Goal: Transaction & Acquisition: Purchase product/service

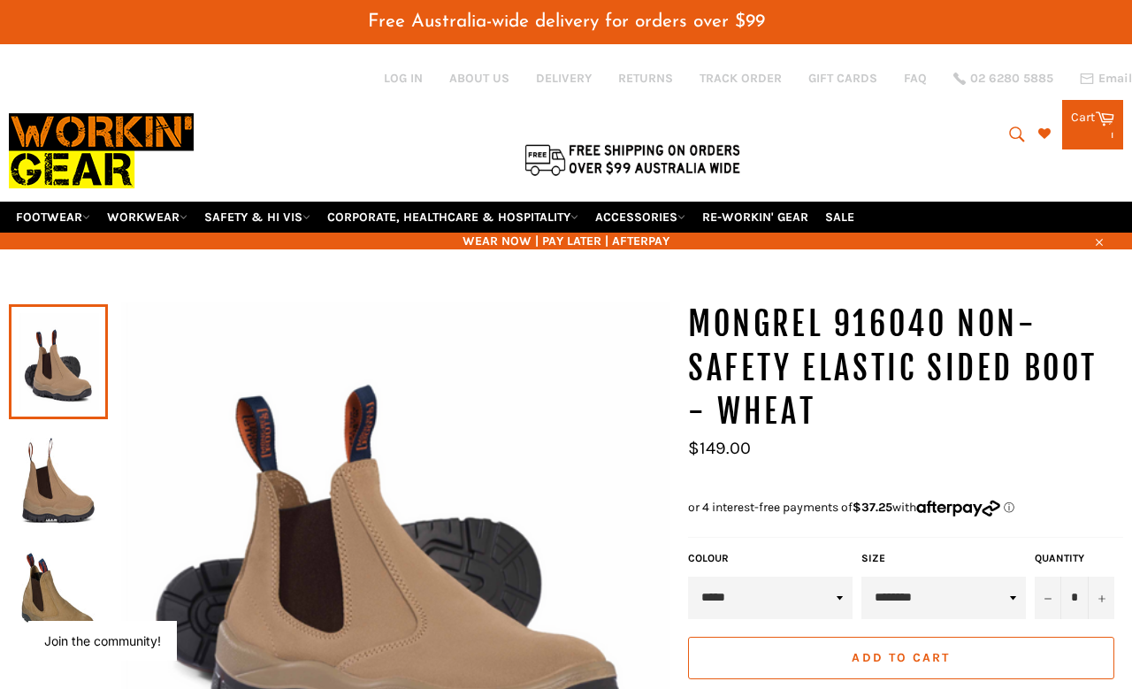
select select "********"
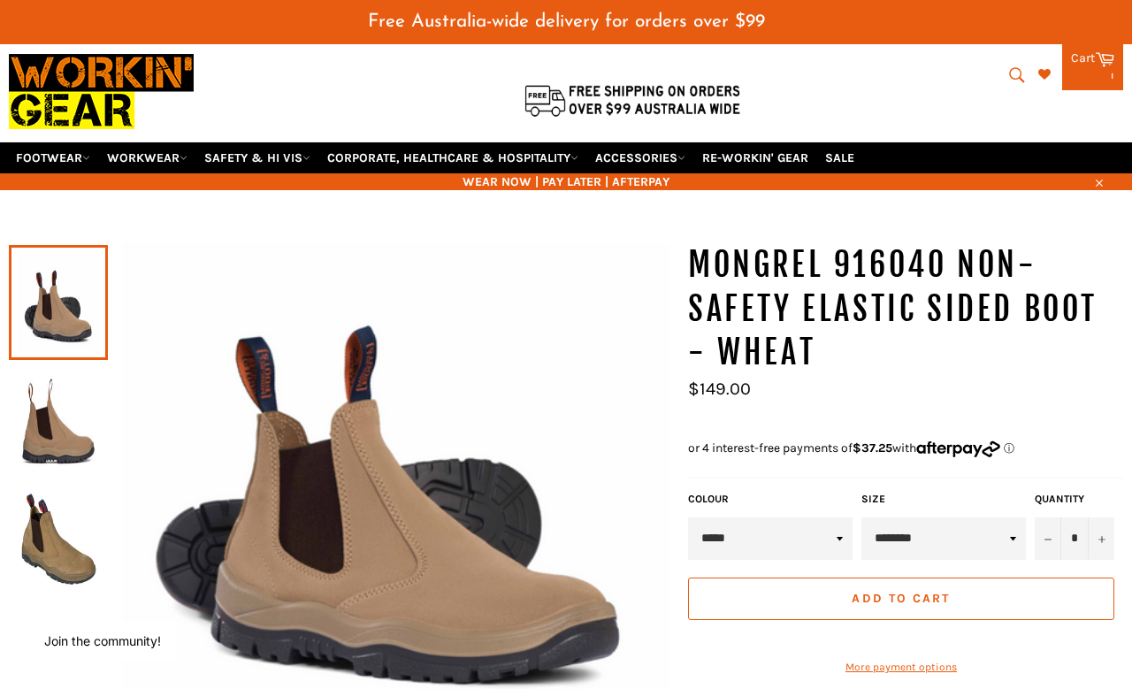
click at [78, 381] on img at bounding box center [58, 420] width 81 height 97
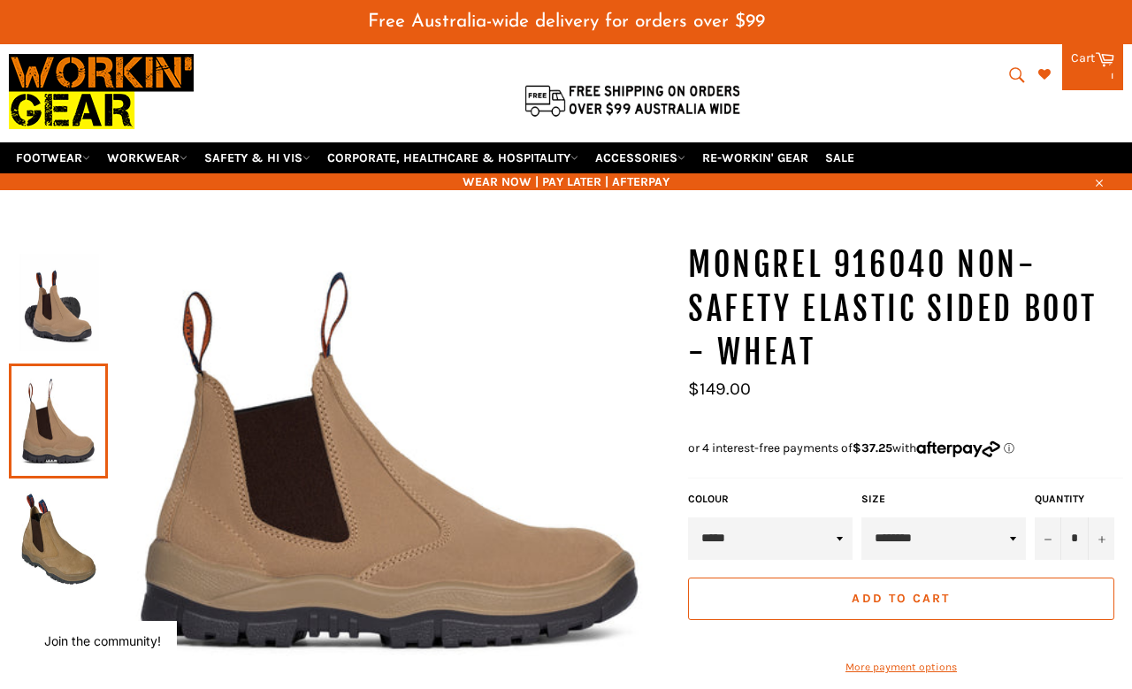
click at [966, 517] on select "**********" at bounding box center [943, 538] width 164 height 42
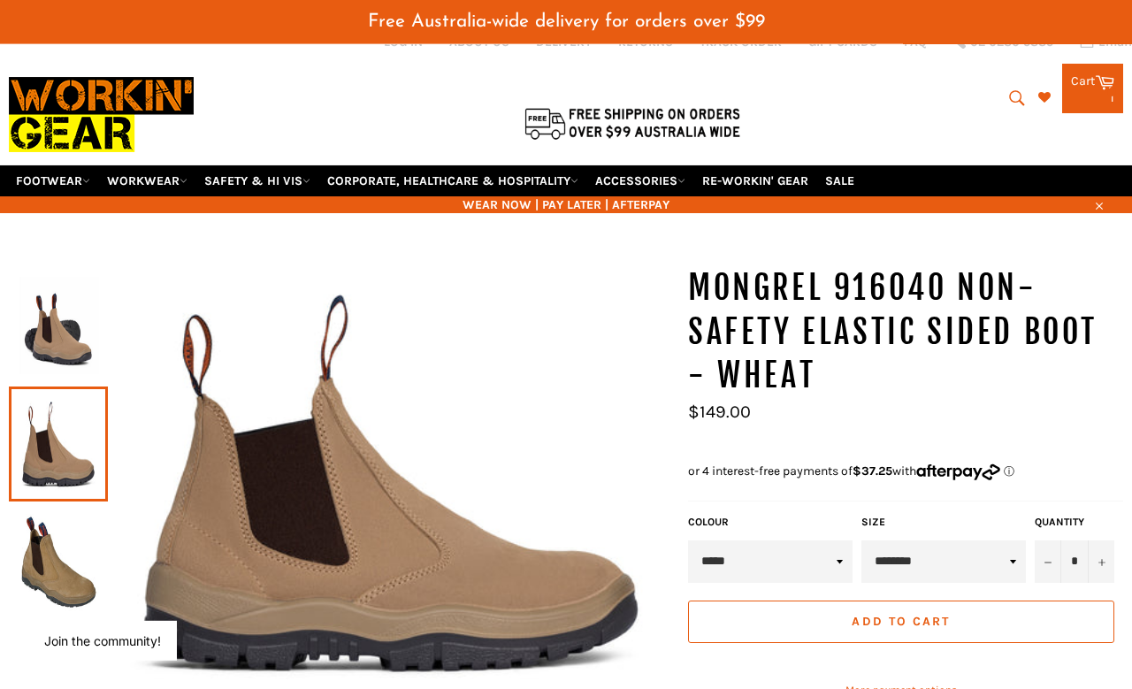
scroll to position [37, 0]
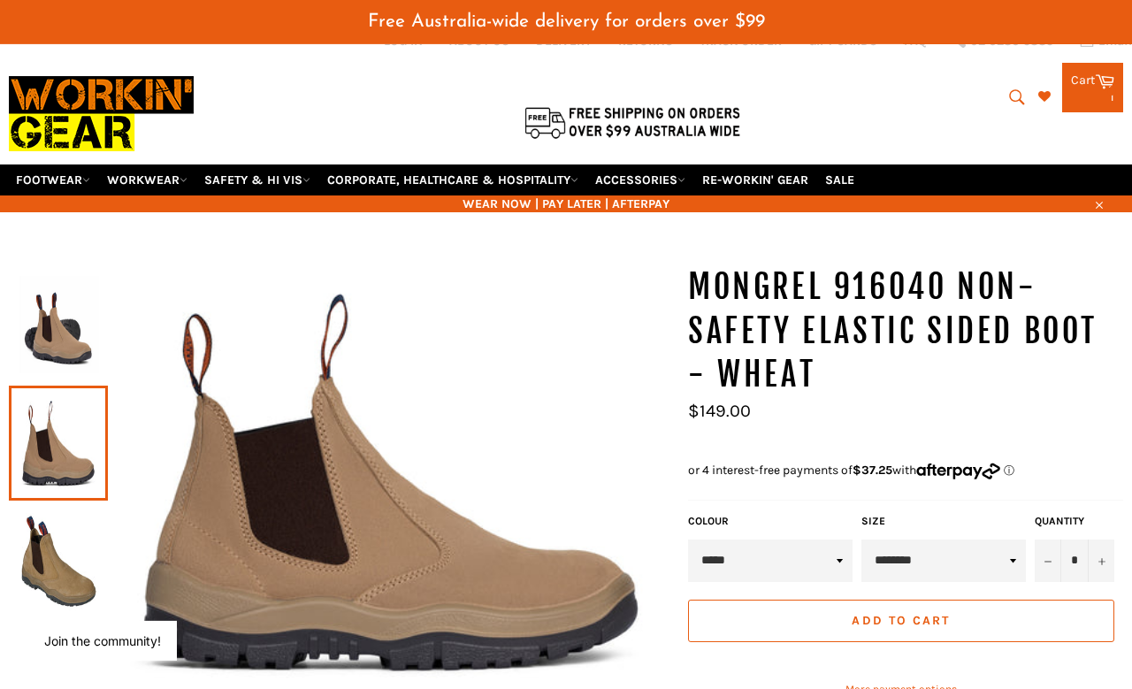
click at [42, 312] on img at bounding box center [58, 324] width 81 height 97
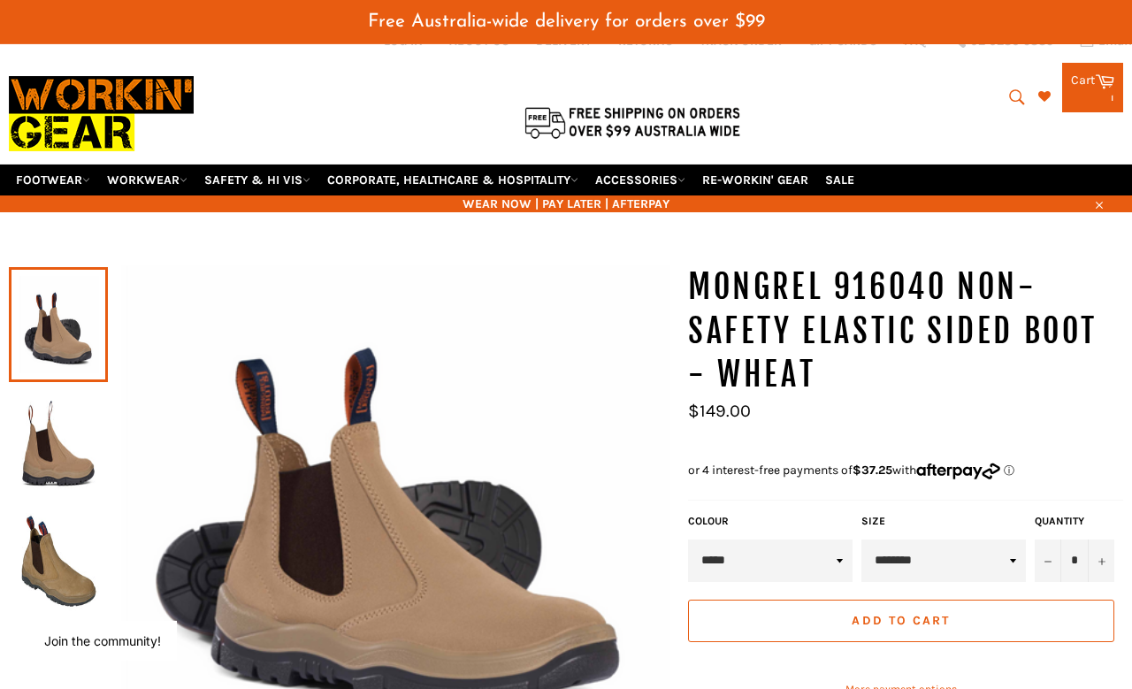
click at [68, 407] on img at bounding box center [58, 442] width 81 height 97
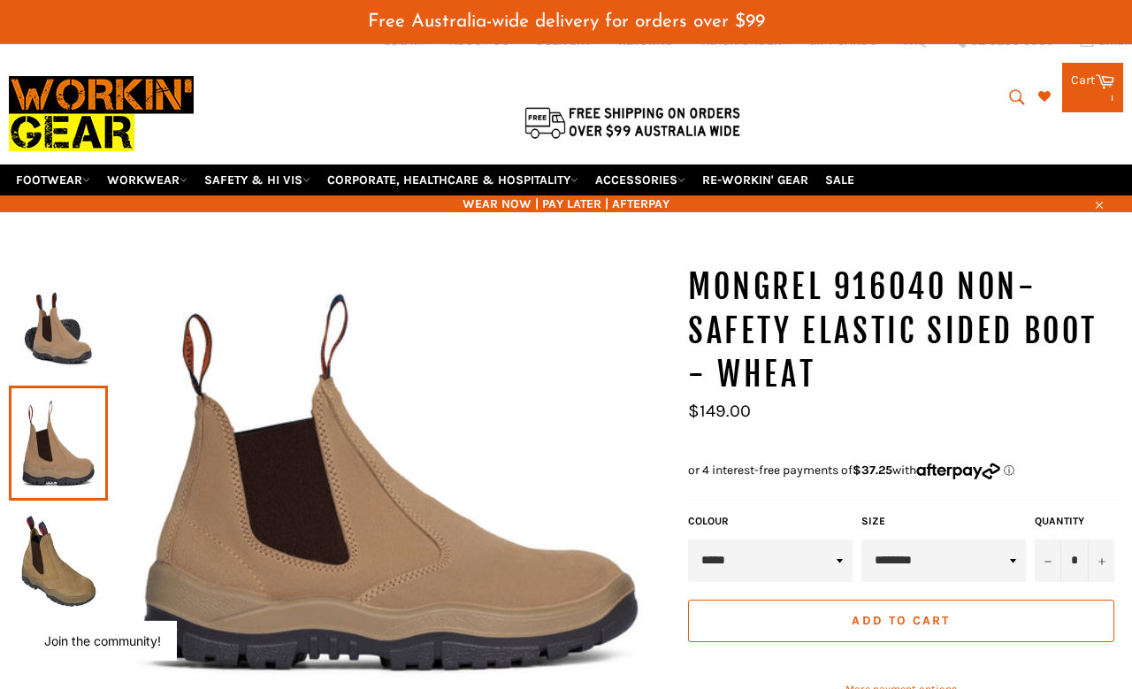
click at [80, 513] on img at bounding box center [58, 561] width 81 height 97
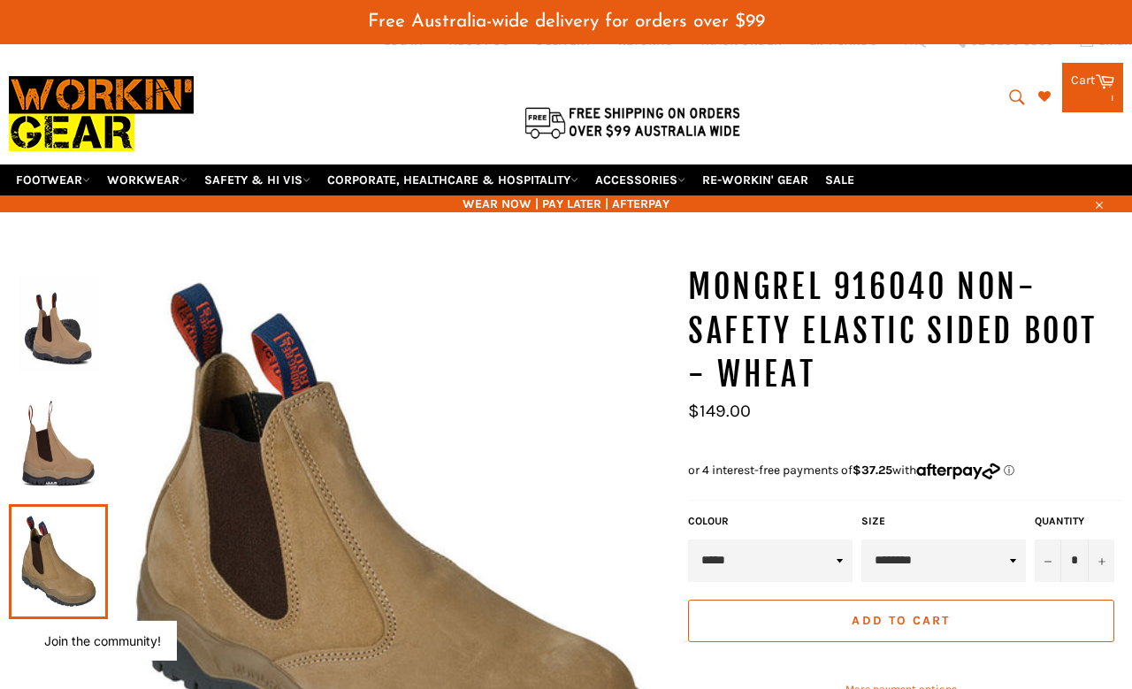
click at [54, 276] on img at bounding box center [58, 324] width 81 height 97
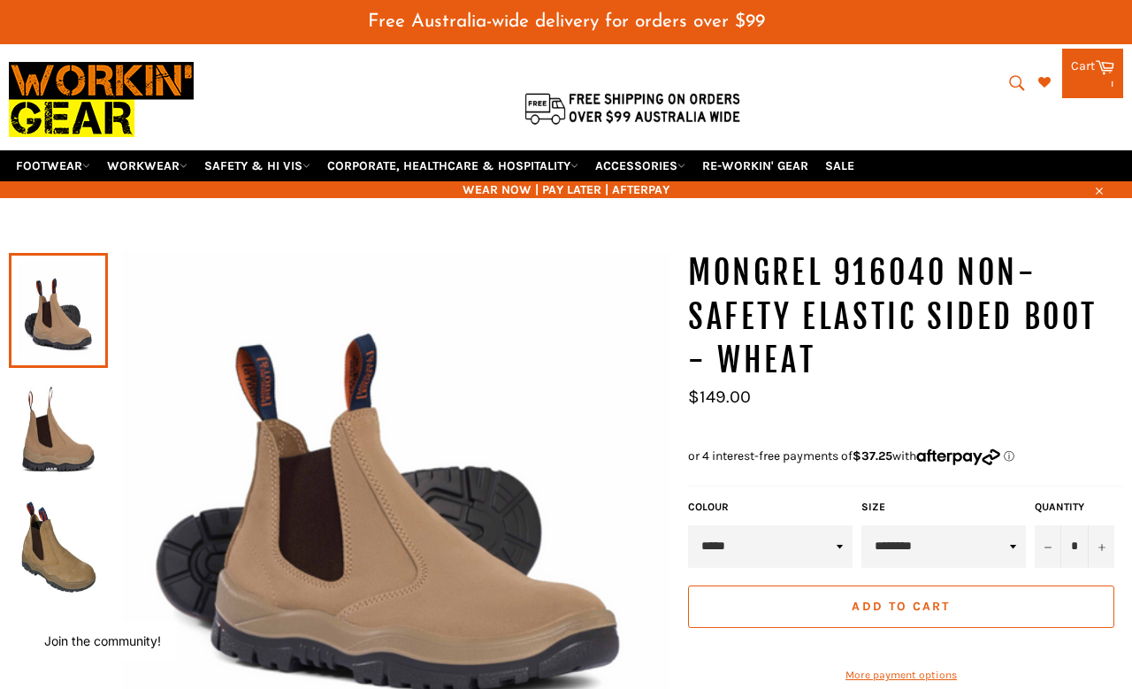
scroll to position [0, 0]
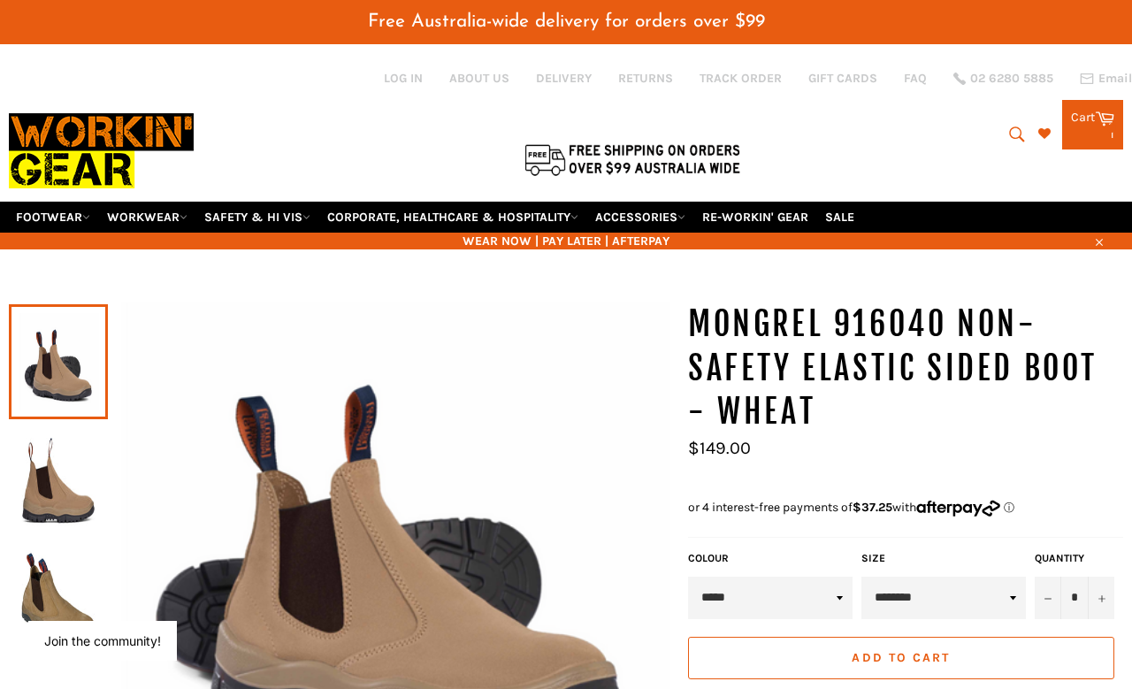
click at [1010, 128] on icon "submit" at bounding box center [1016, 134] width 19 height 19
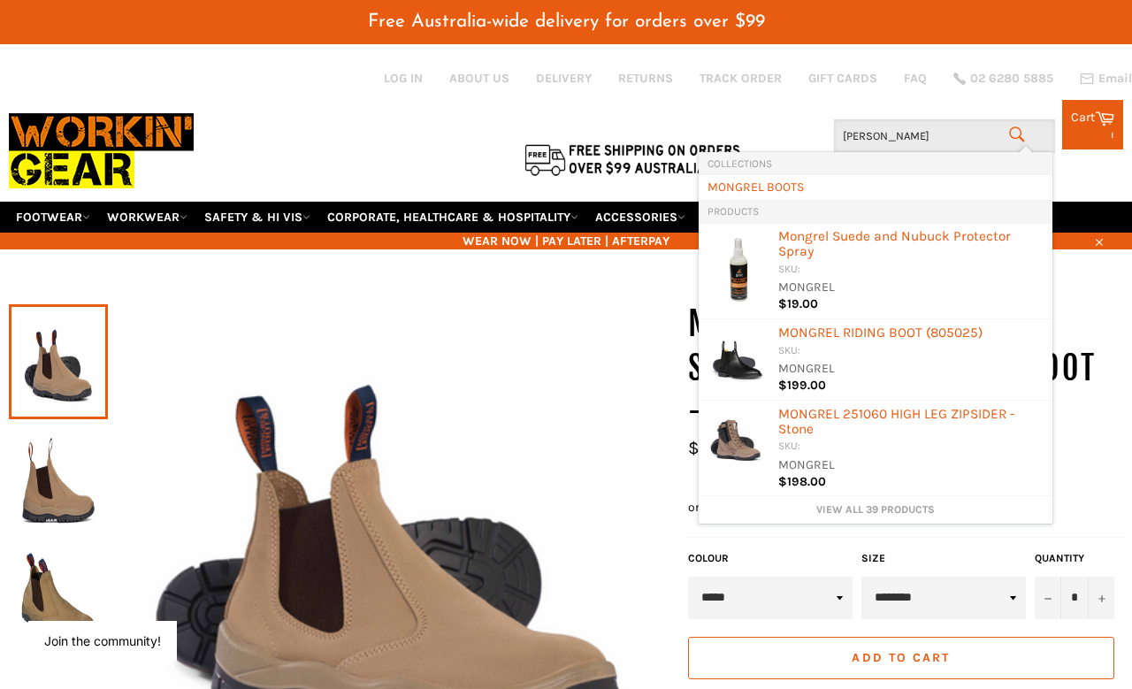
type input "Mongrel"
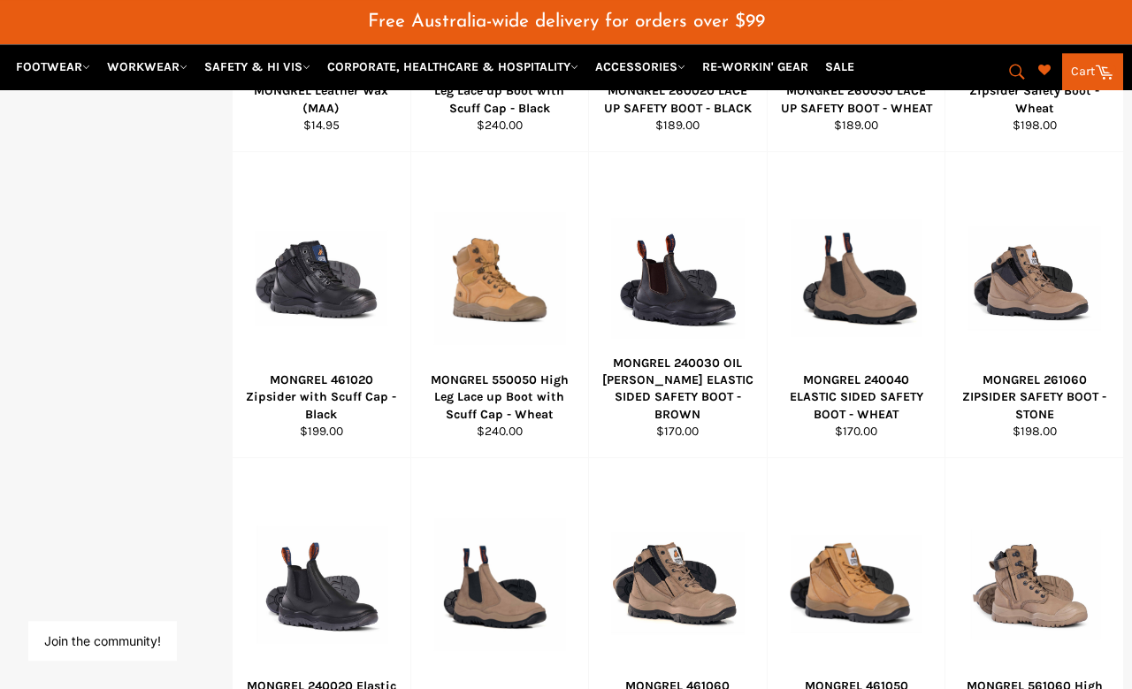
scroll to position [873, 0]
click at [906, 295] on div at bounding box center [857, 278] width 134 height 208
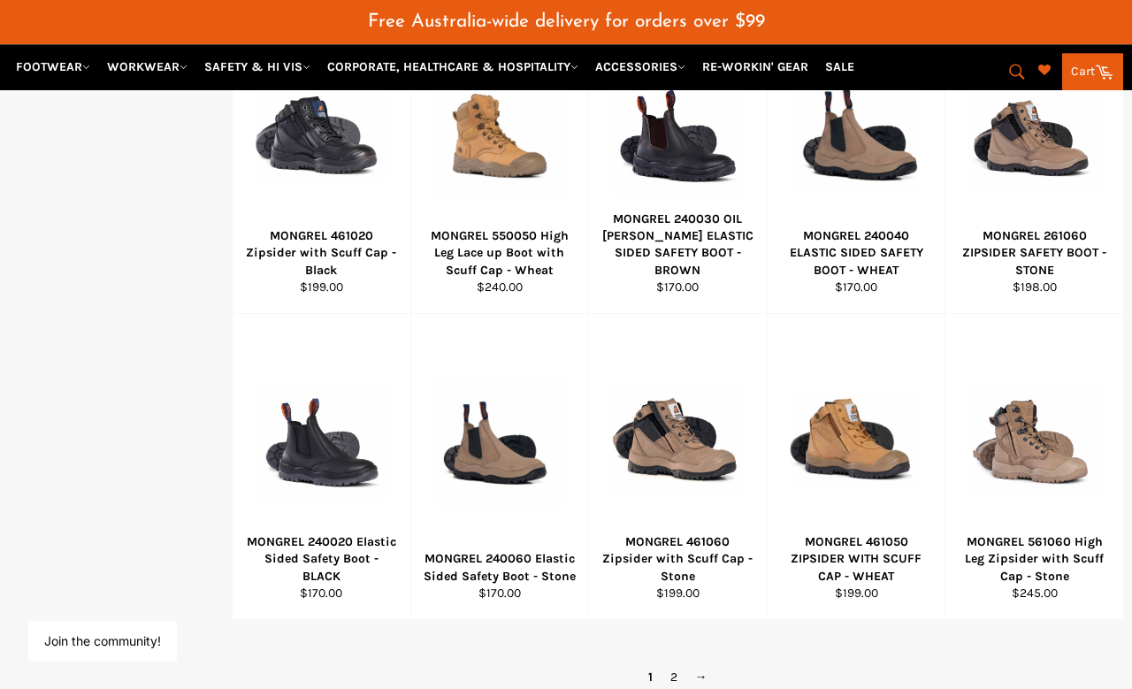
scroll to position [1017, 0]
click at [485, 410] on div at bounding box center [500, 440] width 134 height 208
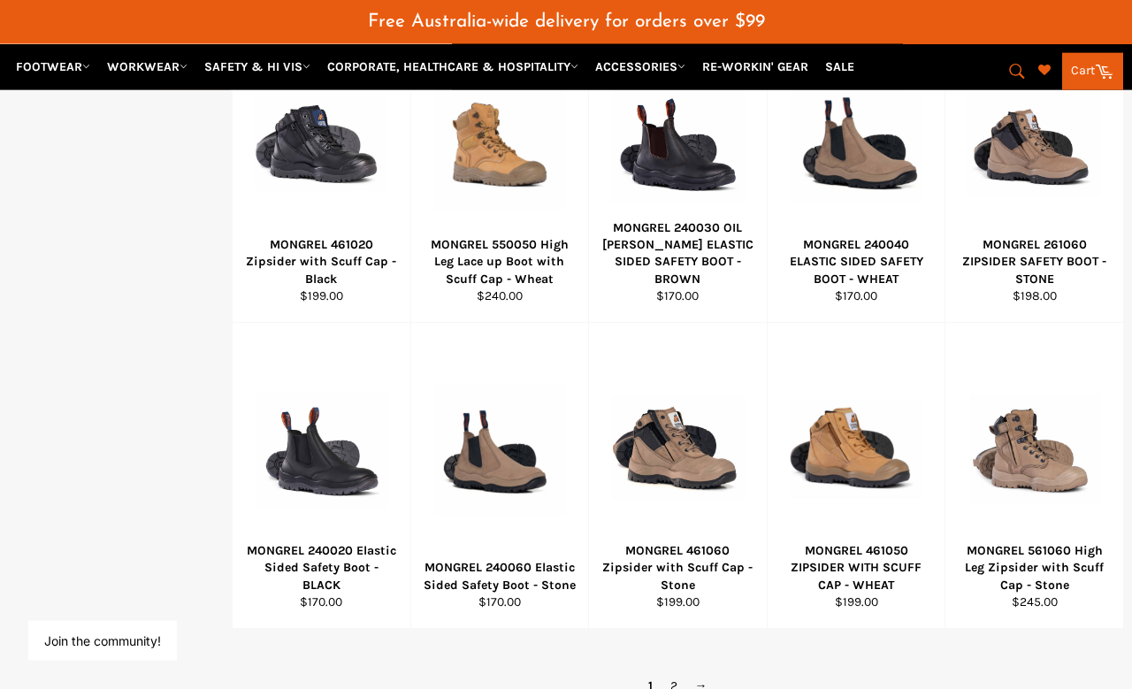
scroll to position [1036, 0]
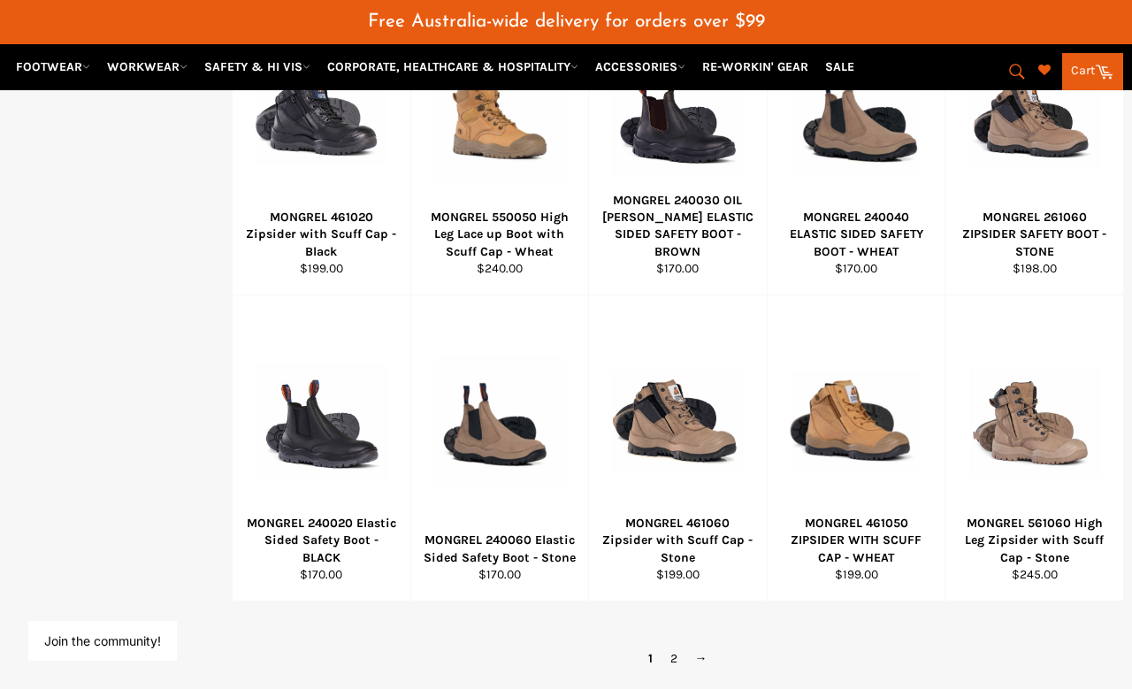
click at [715, 646] on link "→" at bounding box center [701, 659] width 30 height 26
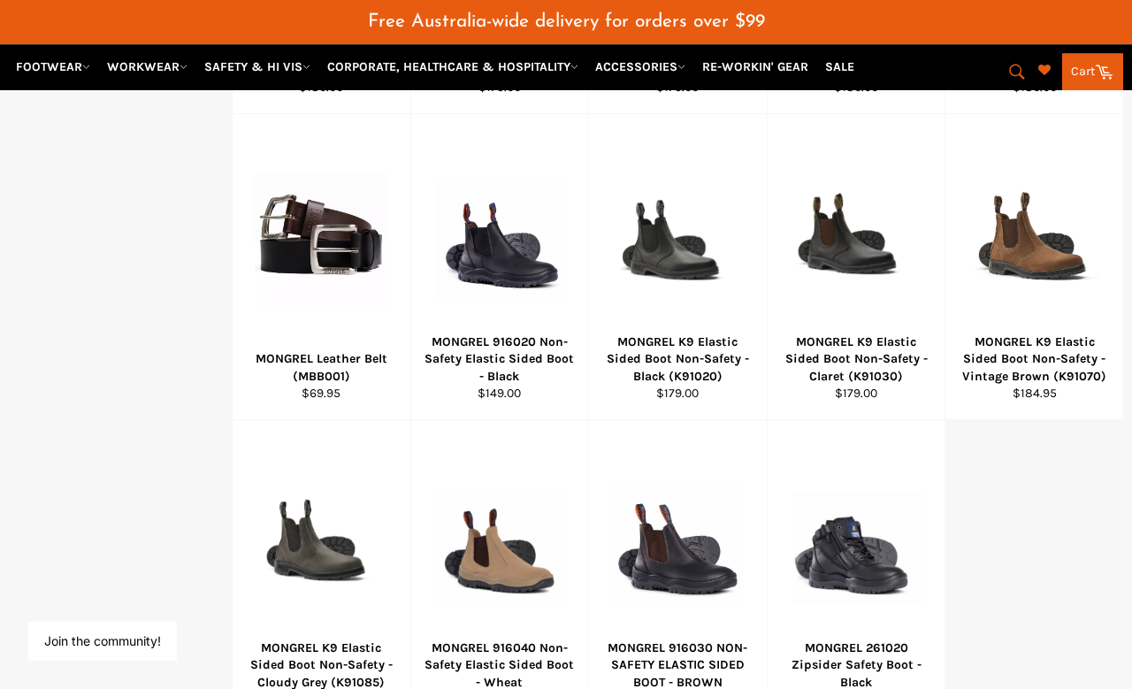
scroll to position [911, 0]
click at [479, 495] on div at bounding box center [500, 546] width 134 height 208
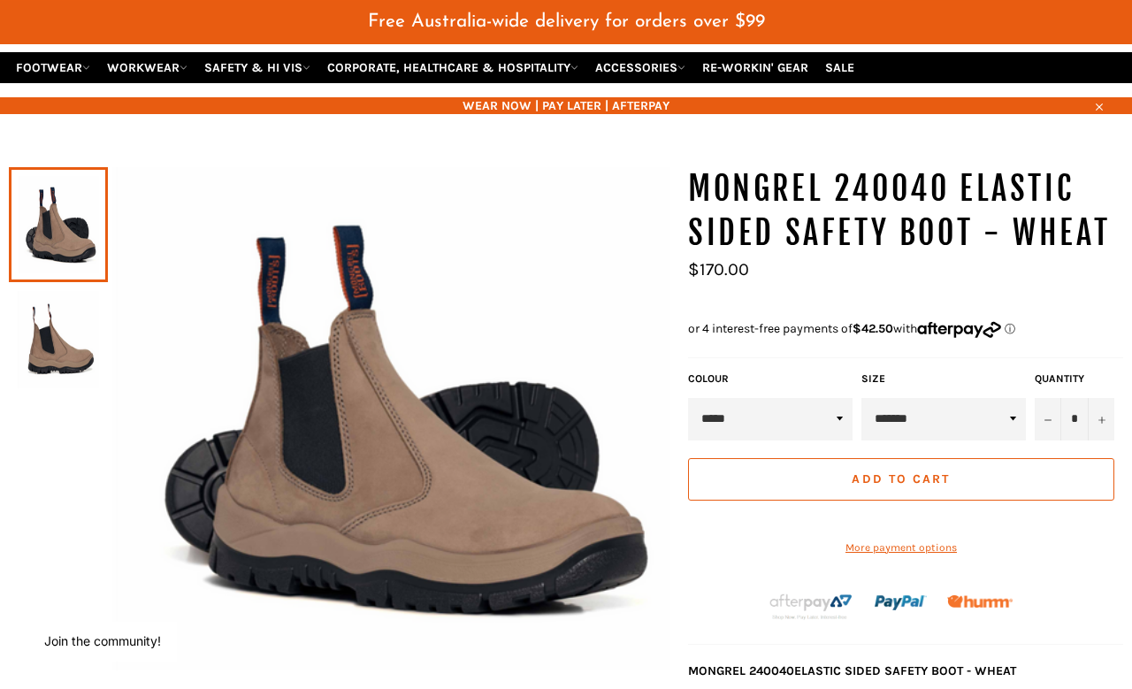
scroll to position [149, 0]
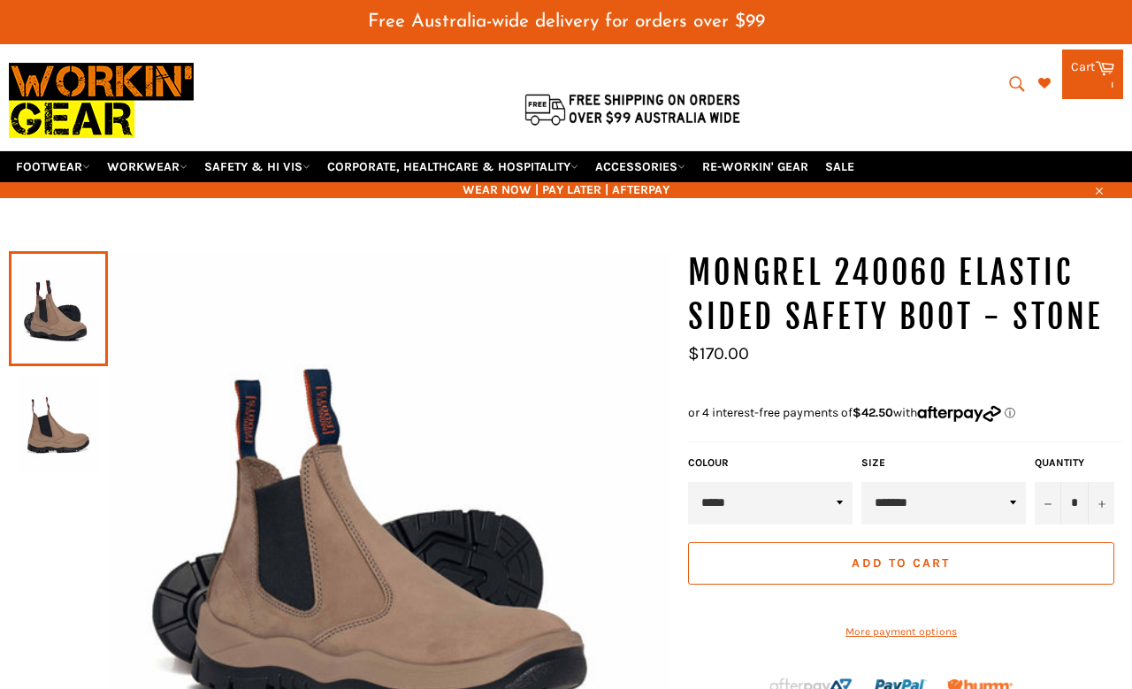
click at [72, 420] on img at bounding box center [58, 423] width 81 height 97
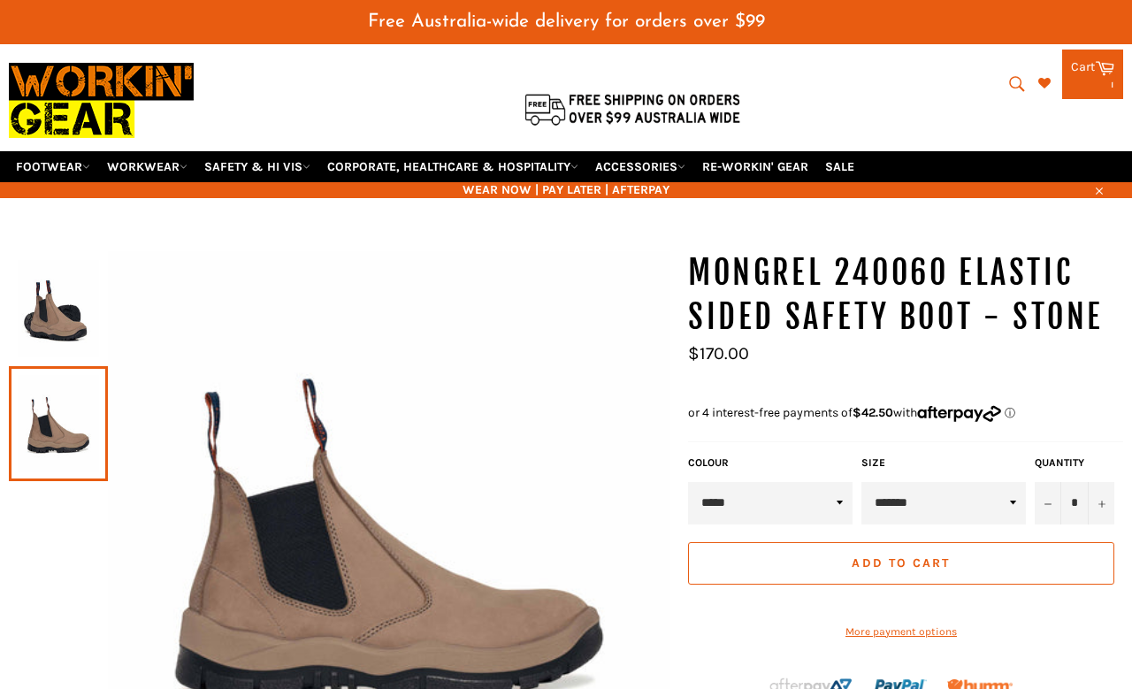
click at [50, 287] on img at bounding box center [58, 308] width 81 height 97
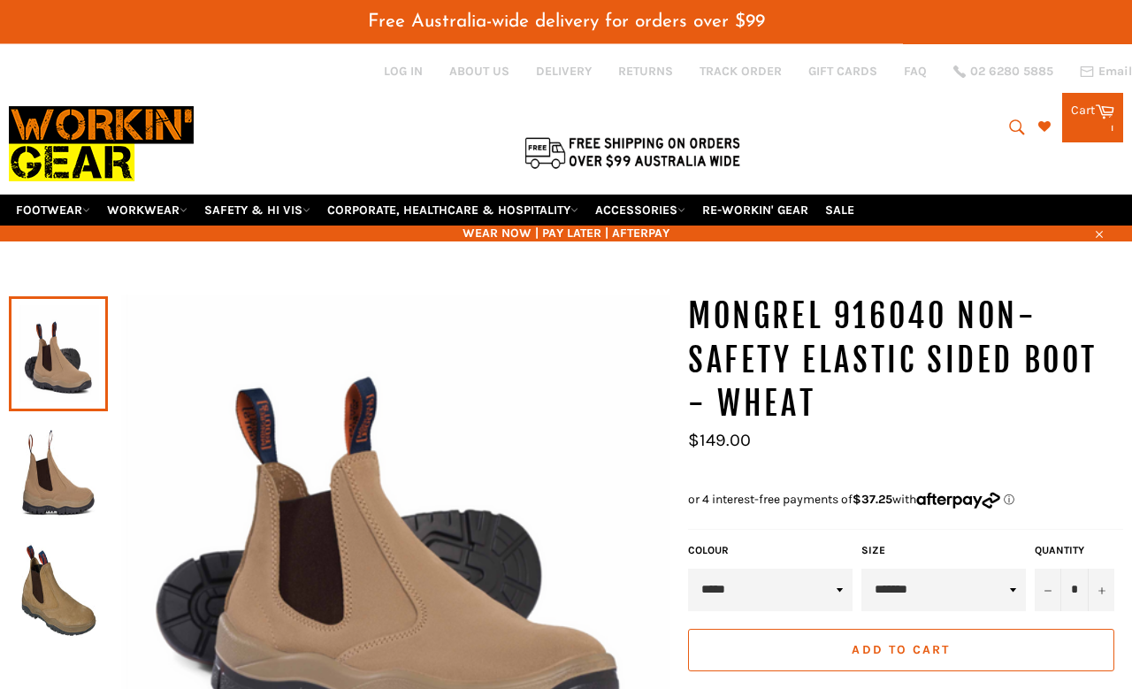
click at [1097, 103] on icon at bounding box center [1104, 110] width 19 height 19
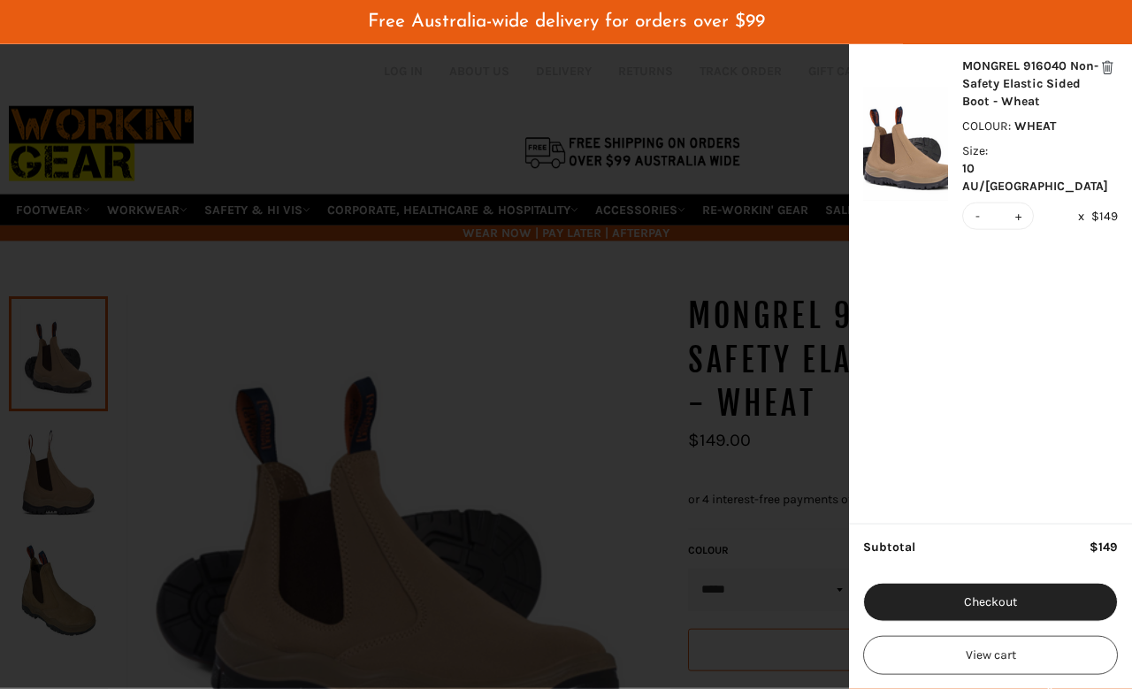
click at [814, 347] on div "modal" at bounding box center [566, 344] width 1132 height 689
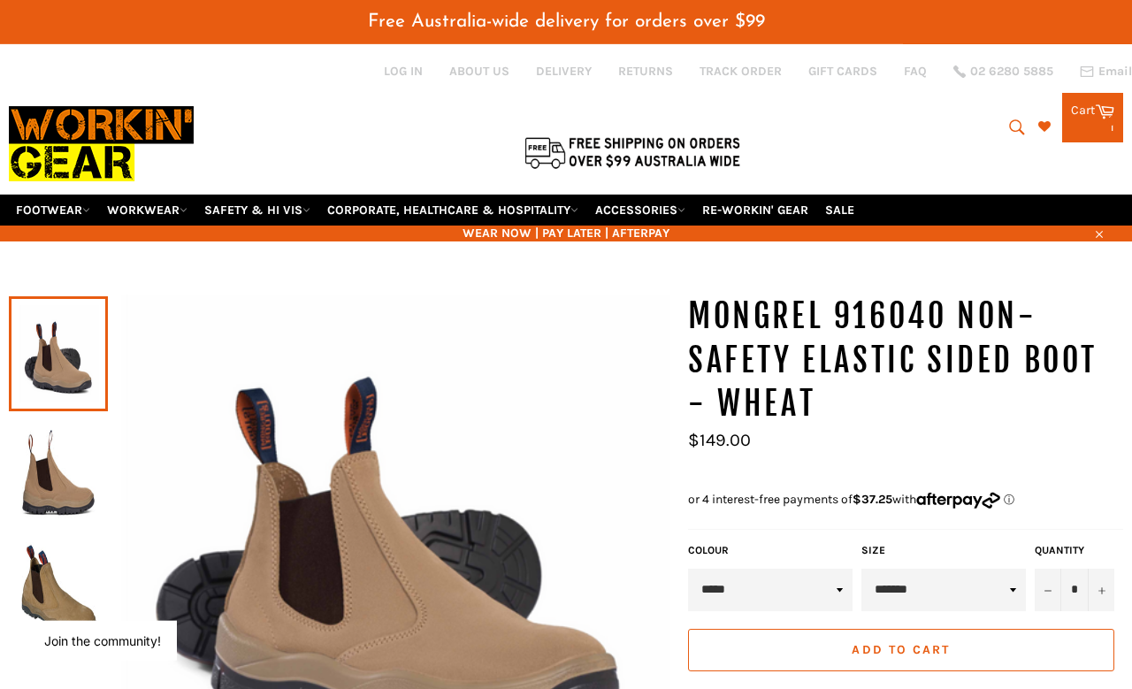
click at [1014, 118] on icon "submit" at bounding box center [1016, 127] width 19 height 19
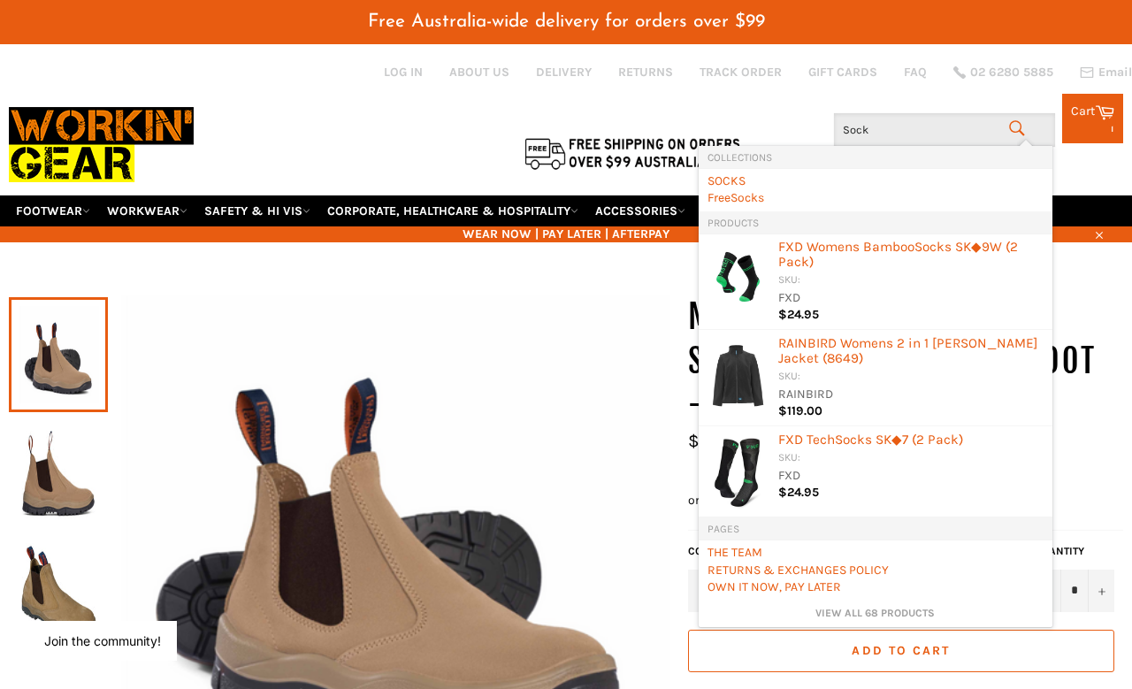
type input "Socks"
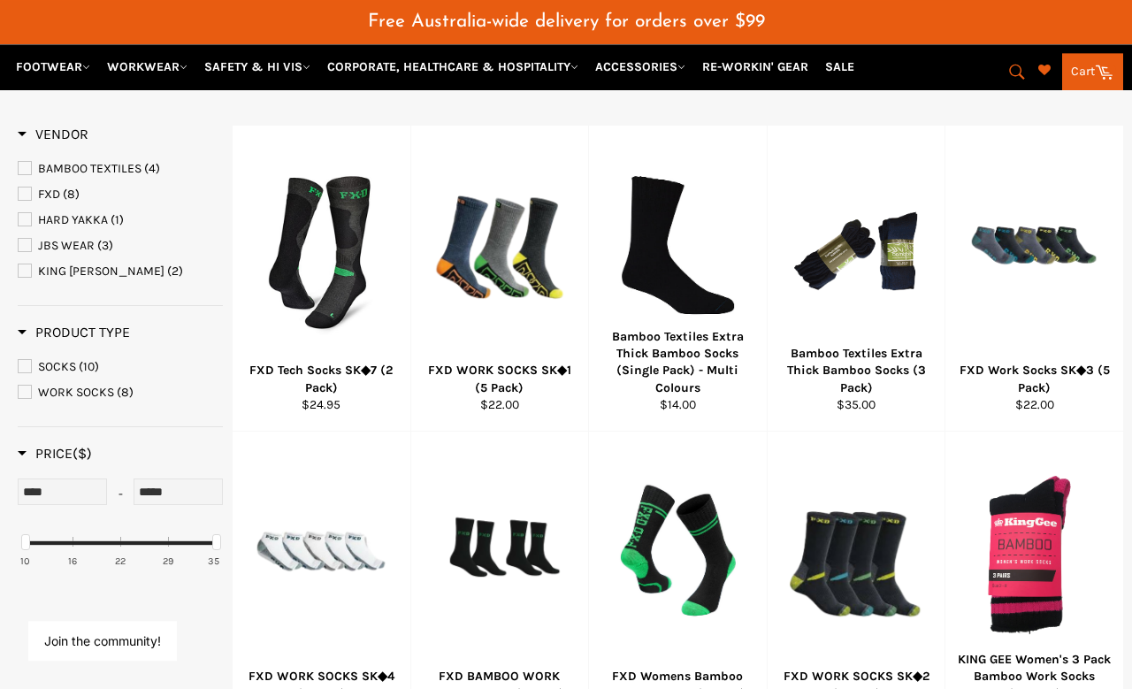
scroll to position [287, 0]
click at [556, 198] on div at bounding box center [500, 252] width 134 height 208
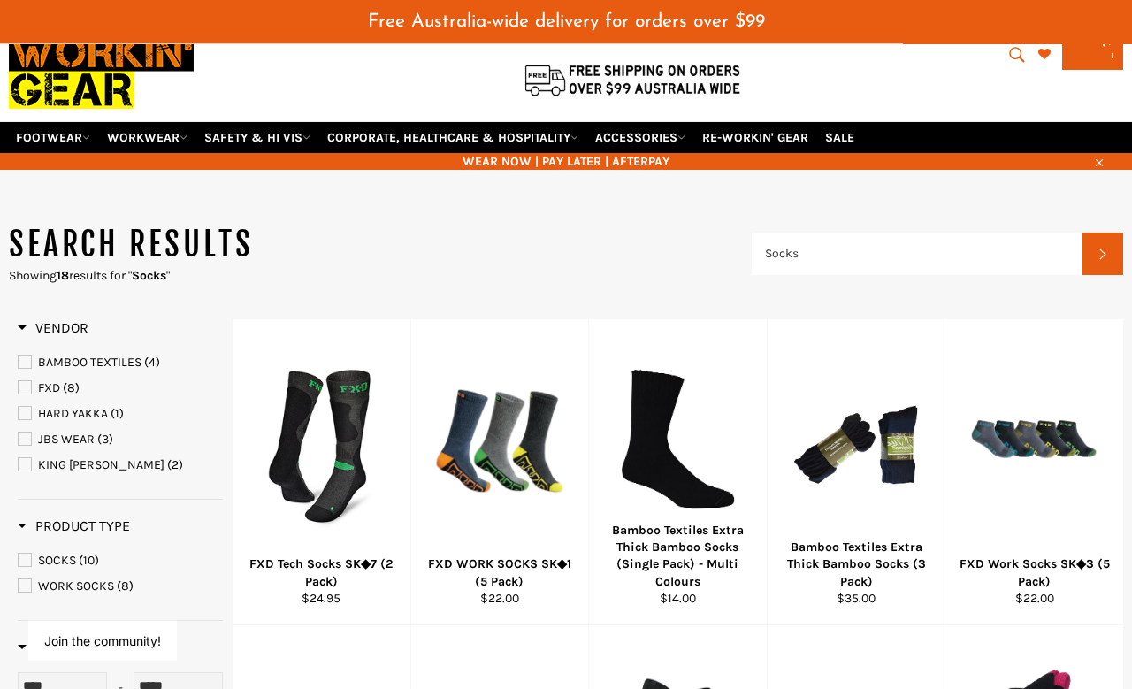
scroll to position [0, 0]
